Goal: Find specific page/section: Find specific page/section

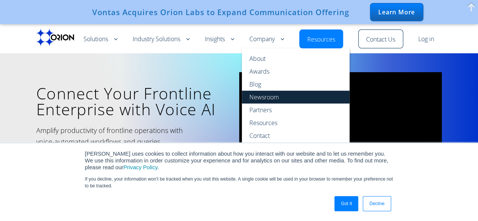
click at [265, 94] on link "Newsroom" at bounding box center [296, 97] width 108 height 13
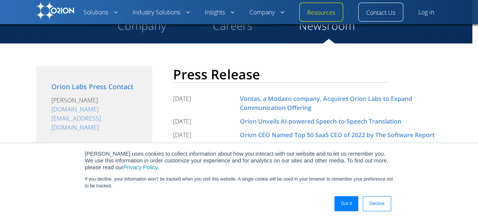
click at [337, 201] on link "Got It" at bounding box center [346, 203] width 24 height 15
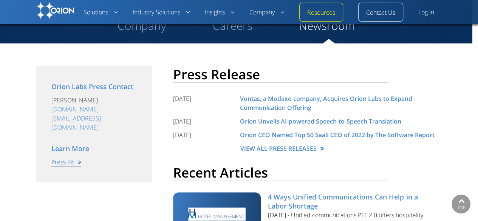
click at [73, 158] on link "Press Kit" at bounding box center [66, 162] width 30 height 9
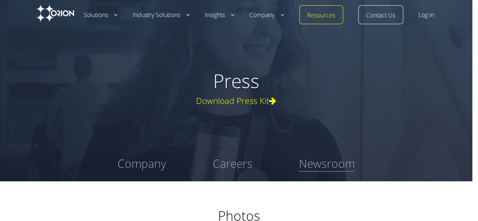
click at [330, 160] on link "Newsroom" at bounding box center [326, 164] width 56 height 16
